Goal: Task Accomplishment & Management: Manage account settings

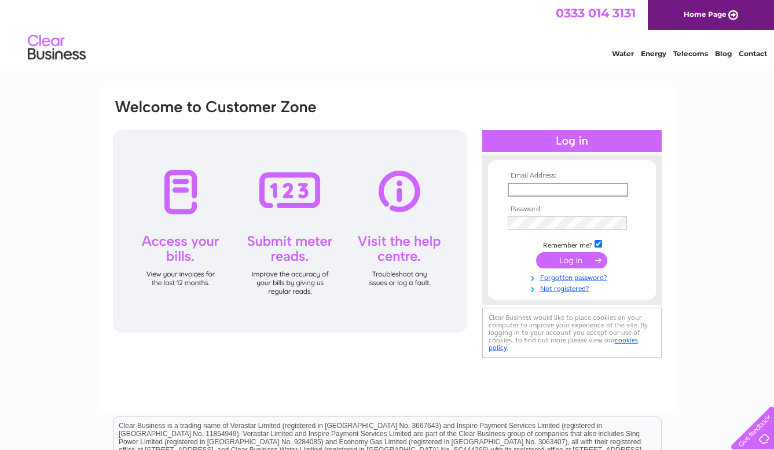
type input "dawid.bambynek@lintoncollection.com"
click at [571, 259] on input "submit" at bounding box center [571, 260] width 71 height 16
click at [555, 260] on input "submit" at bounding box center [571, 260] width 71 height 16
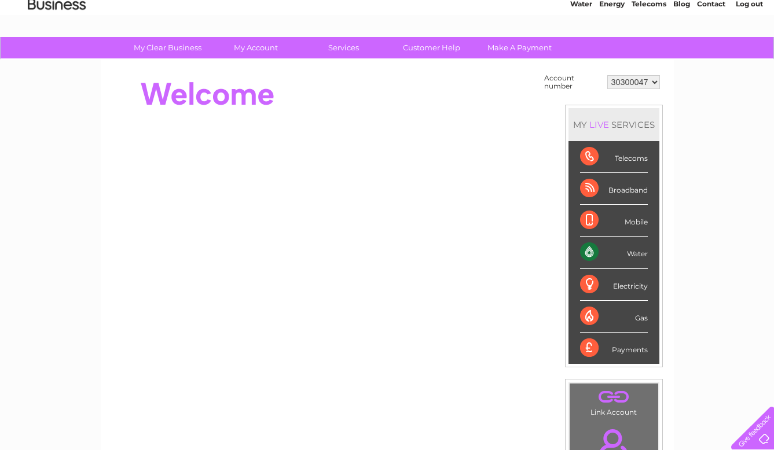
scroll to position [-1, 0]
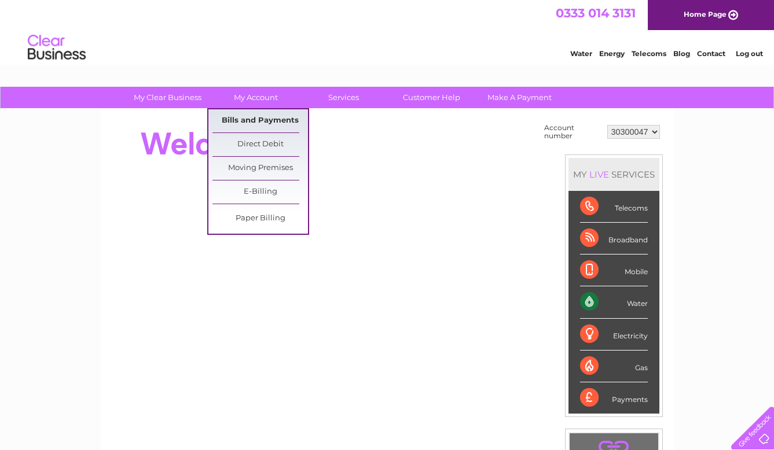
click at [249, 122] on link "Bills and Payments" at bounding box center [260, 120] width 96 height 23
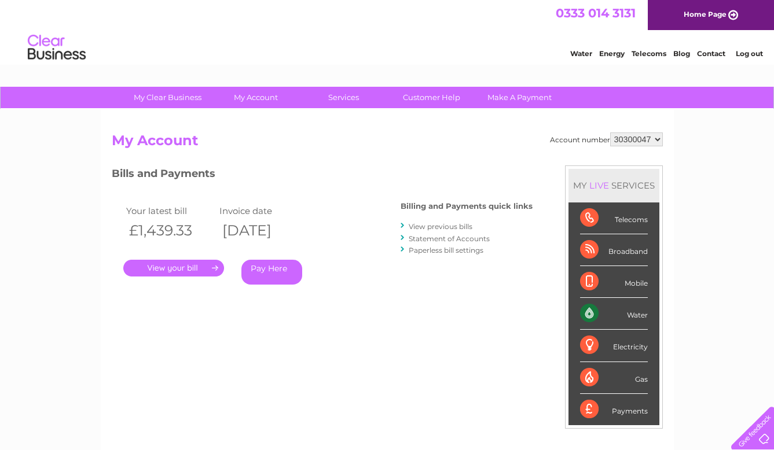
click at [207, 266] on link "." at bounding box center [173, 268] width 101 height 17
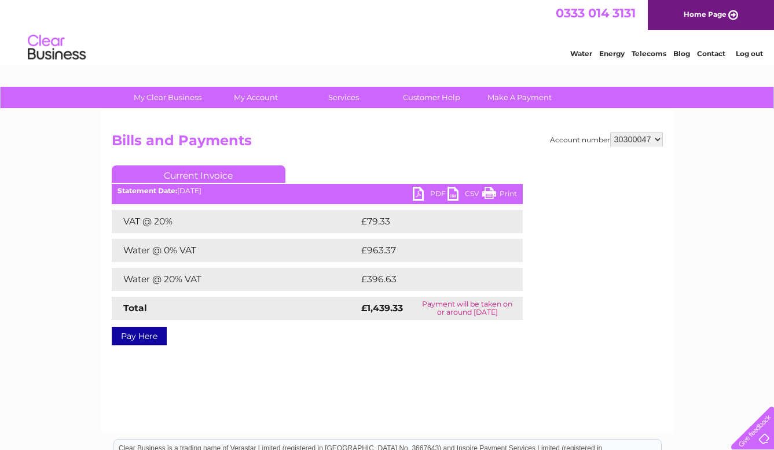
click at [425, 189] on link "PDF" at bounding box center [430, 195] width 35 height 17
